Goal: Navigation & Orientation: Find specific page/section

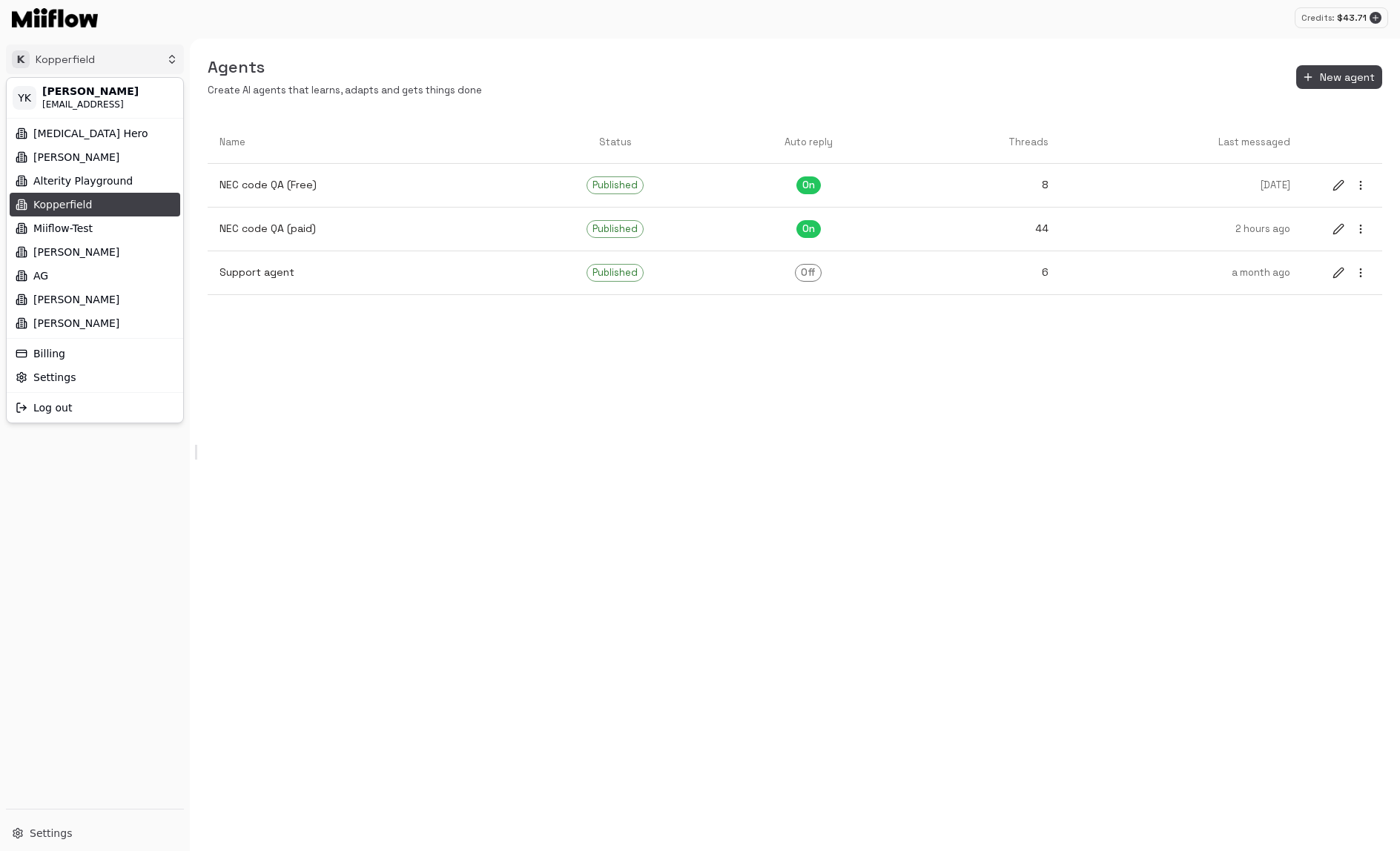
click at [80, 68] on html "Credits: $ 43.71 K Kopperfield Workspace Agents Workflows Resources Knowledge b…" at bounding box center [700, 425] width 1400 height 851
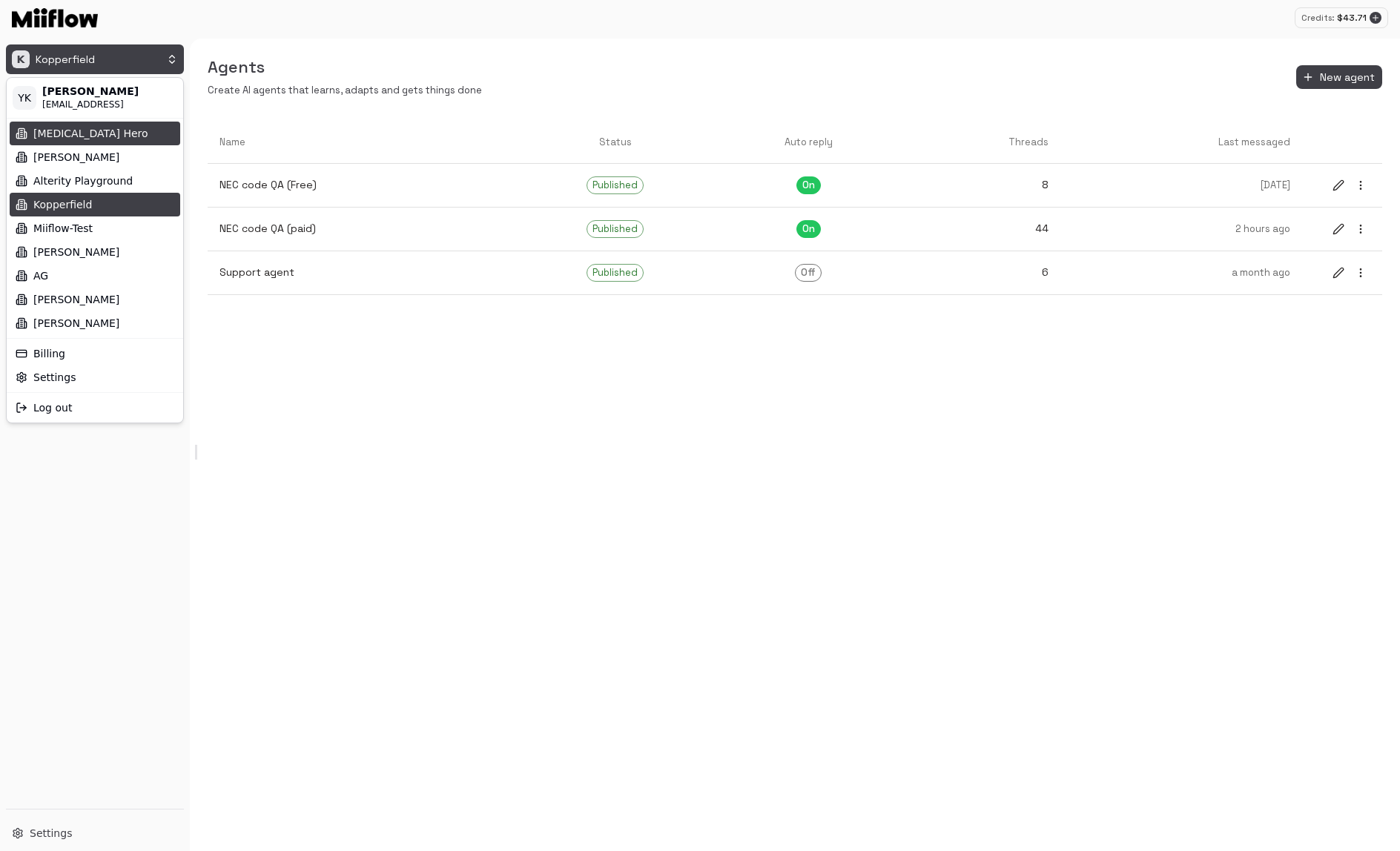
click at [114, 132] on div "[MEDICAL_DATA] Hero" at bounding box center [95, 133] width 171 height 24
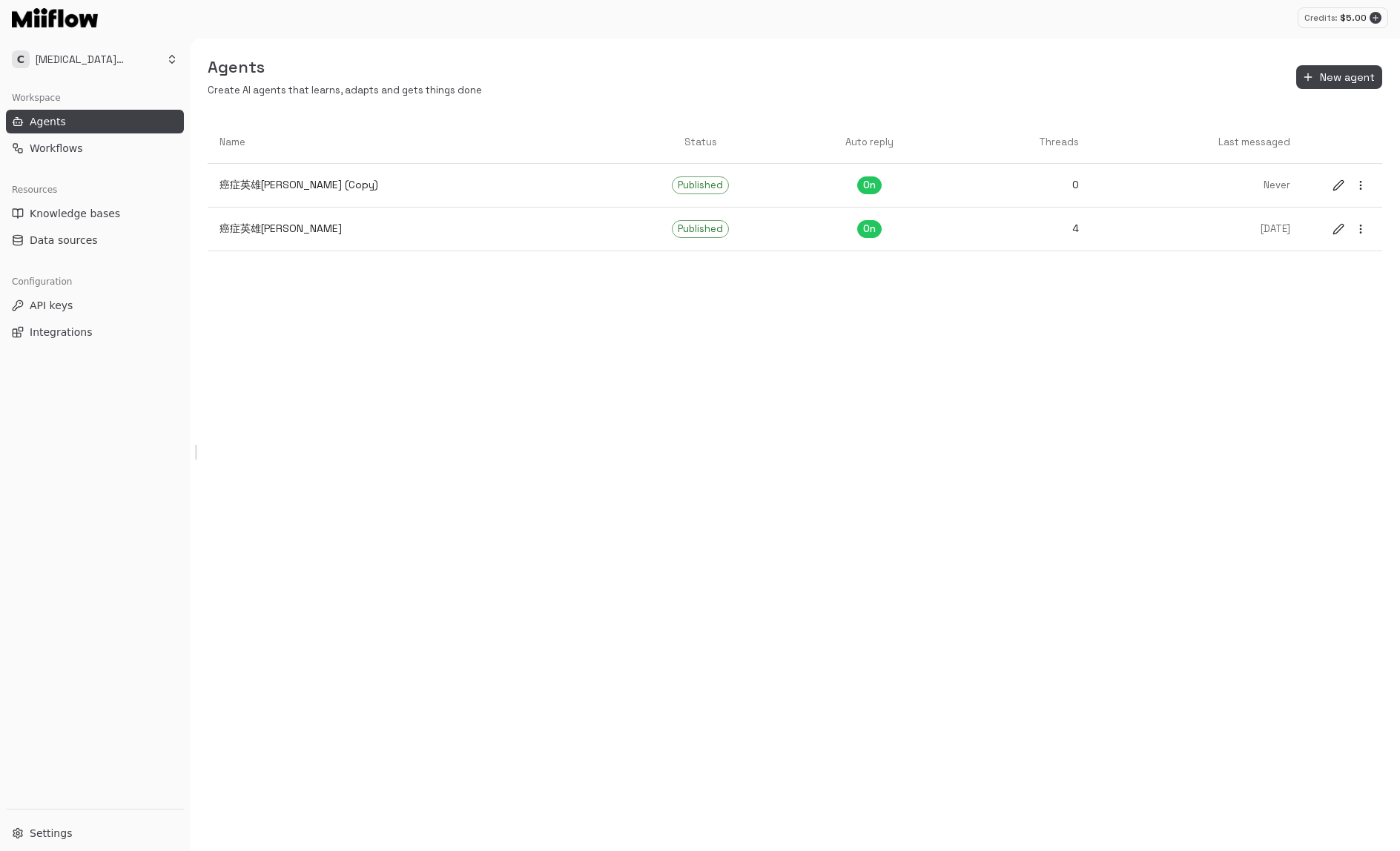
click at [688, 428] on div "Agents Create AI agents that learns, adapts and gets things done New agent Name…" at bounding box center [795, 445] width 1210 height 813
